Goal: Find specific page/section: Find specific page/section

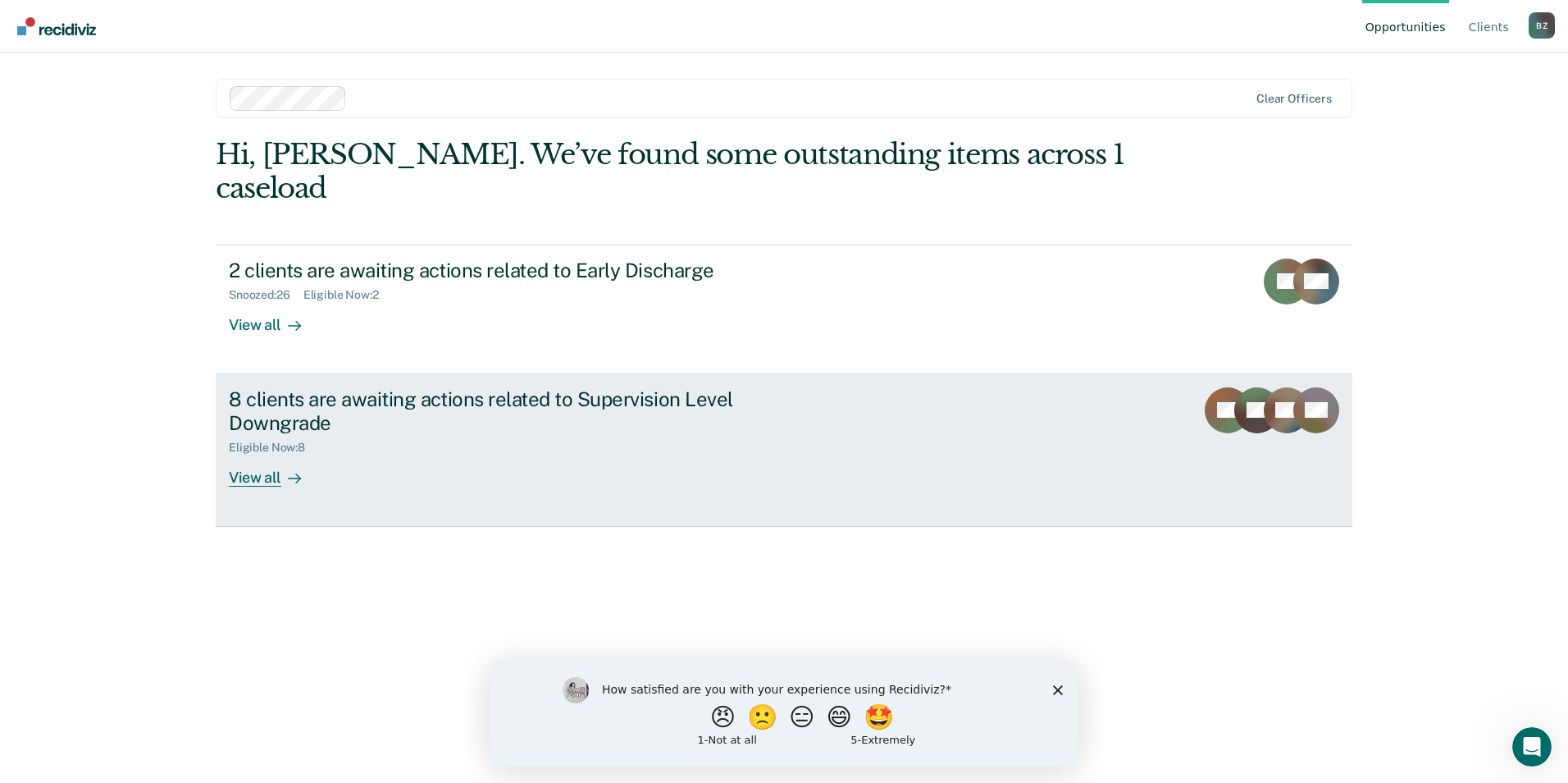
click at [249, 455] on div "View all" at bounding box center [275, 470] width 92 height 32
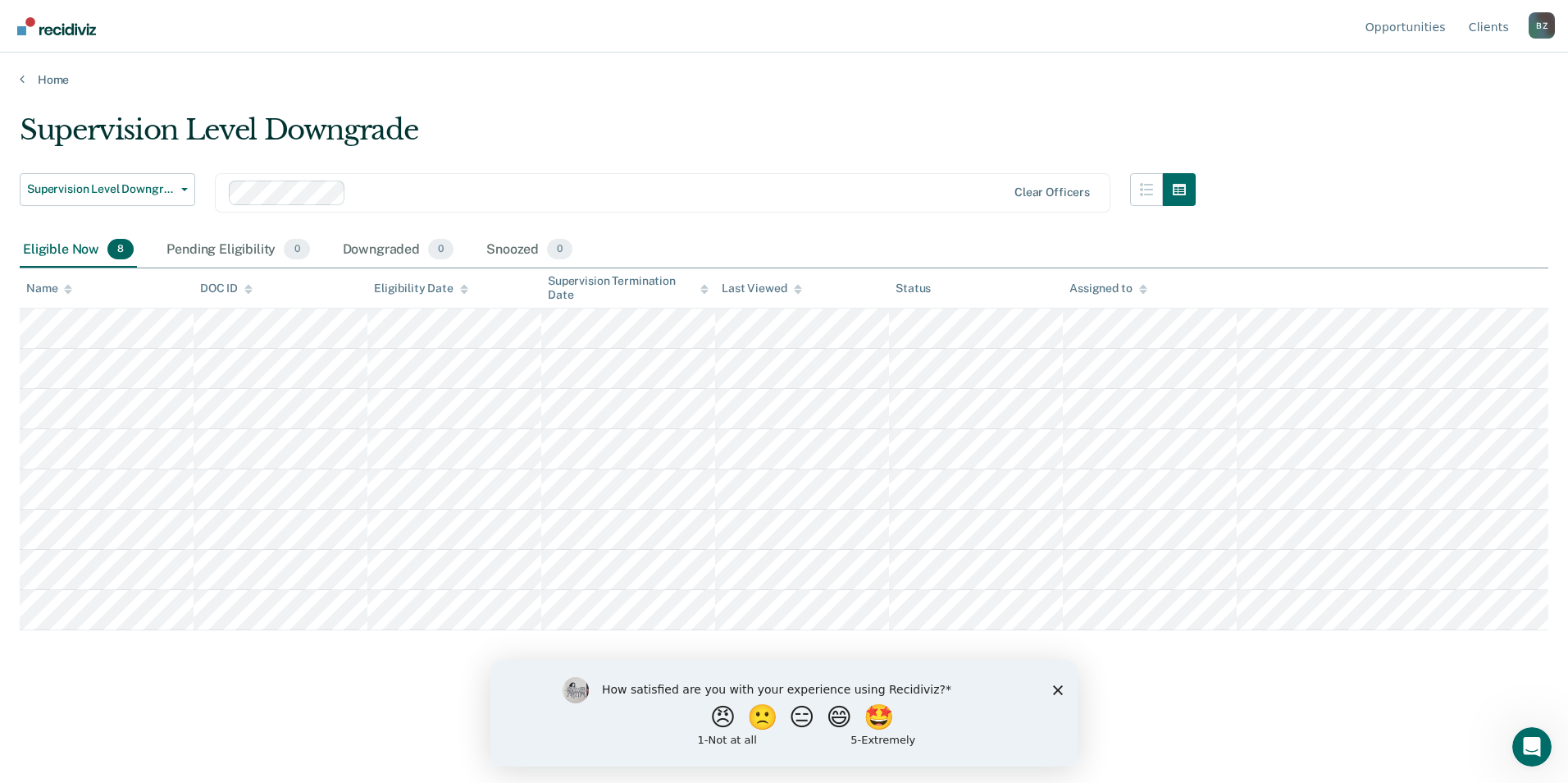
click at [1058, 685] on icon "Close survey" at bounding box center [1058, 689] width 10 height 10
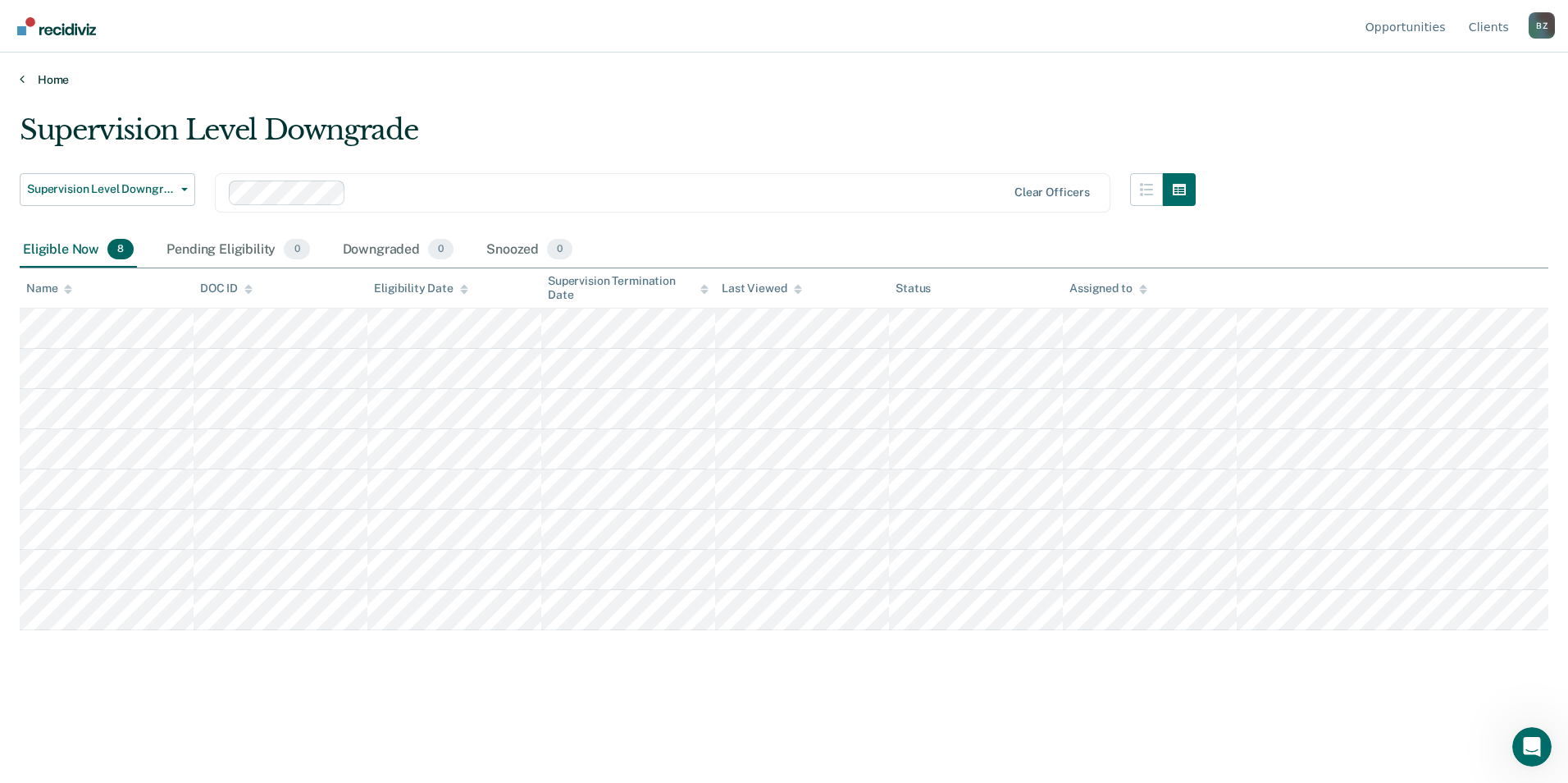
click at [45, 75] on link "Home" at bounding box center [784, 79] width 1529 height 14
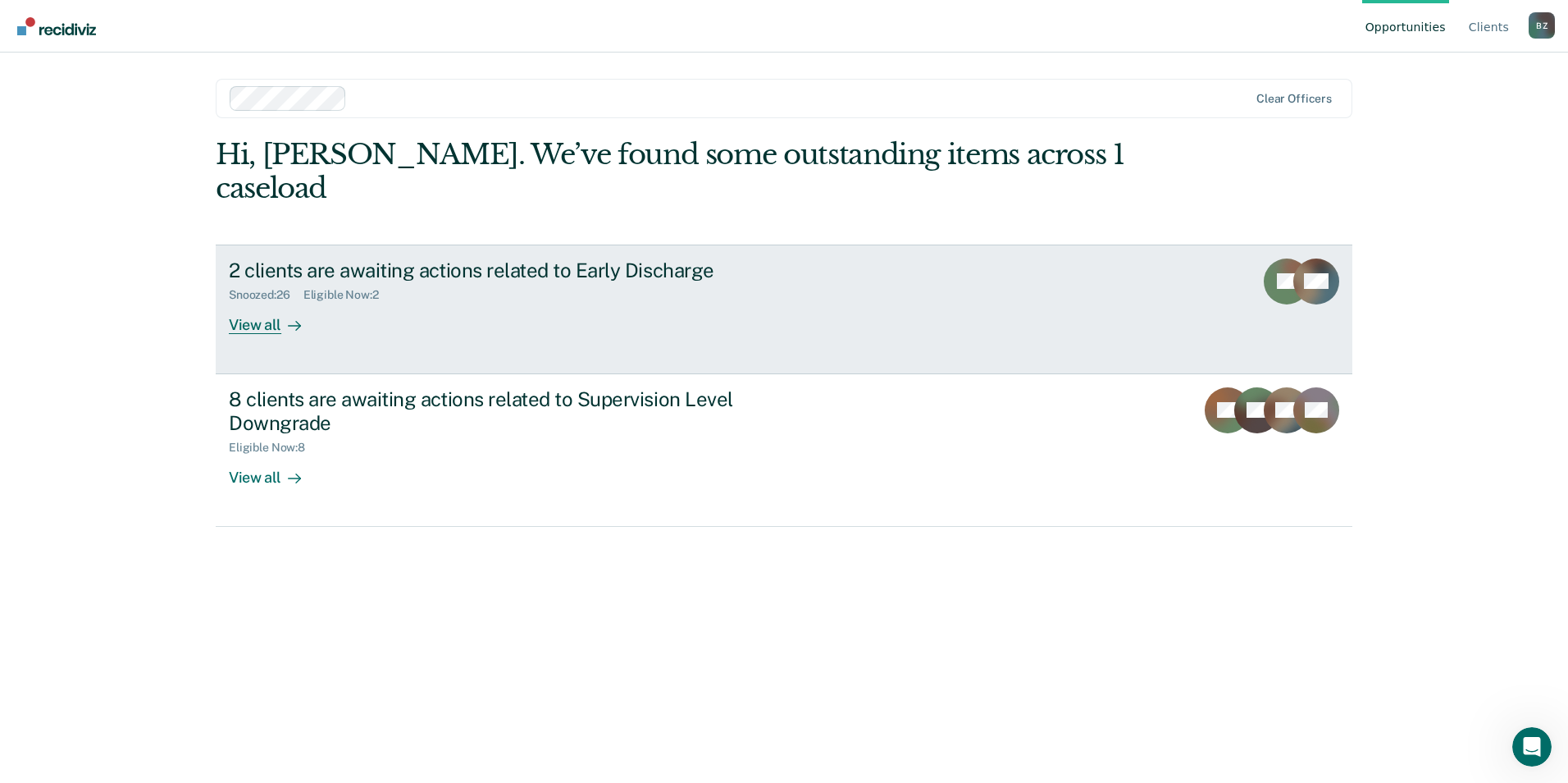
click at [257, 302] on div "View all" at bounding box center [275, 318] width 92 height 32
